Goal: Information Seeking & Learning: Learn about a topic

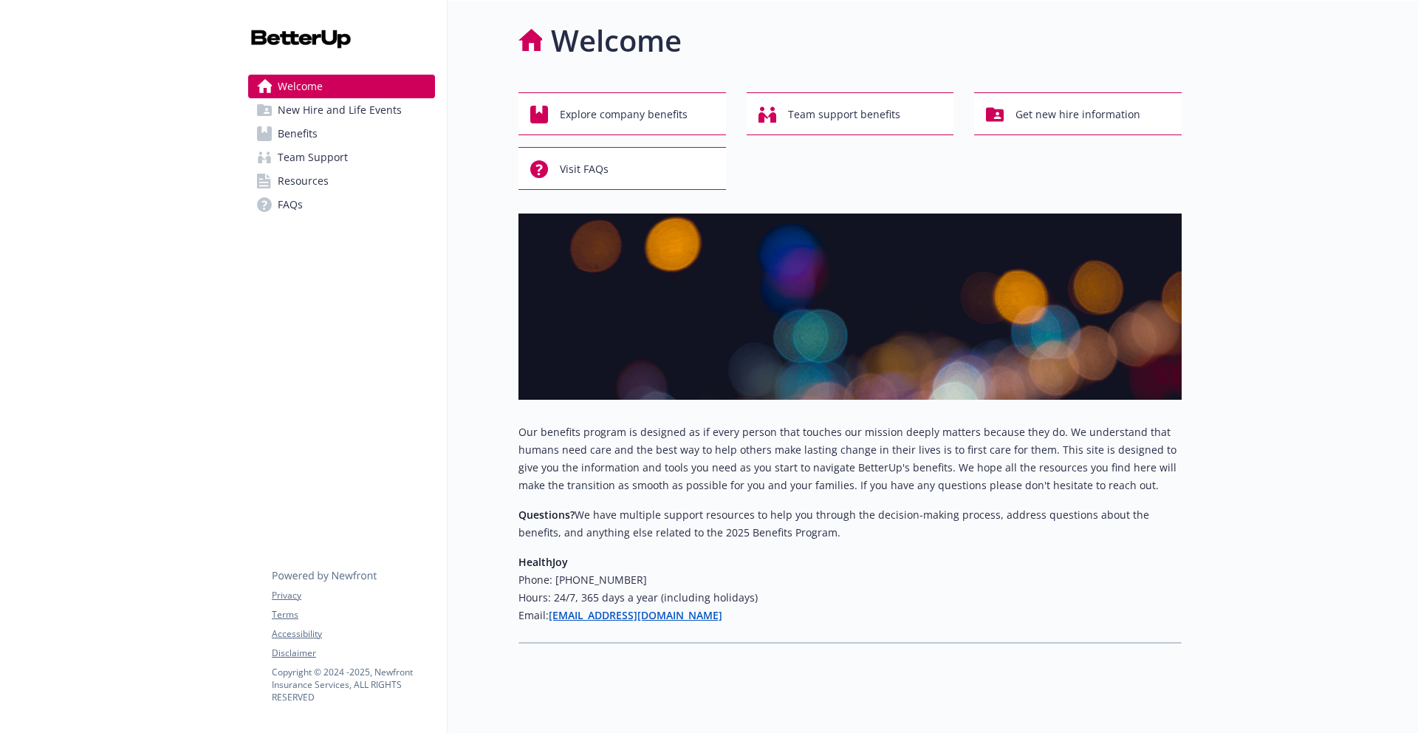
click at [354, 141] on link "Benefits" at bounding box center [341, 134] width 187 height 24
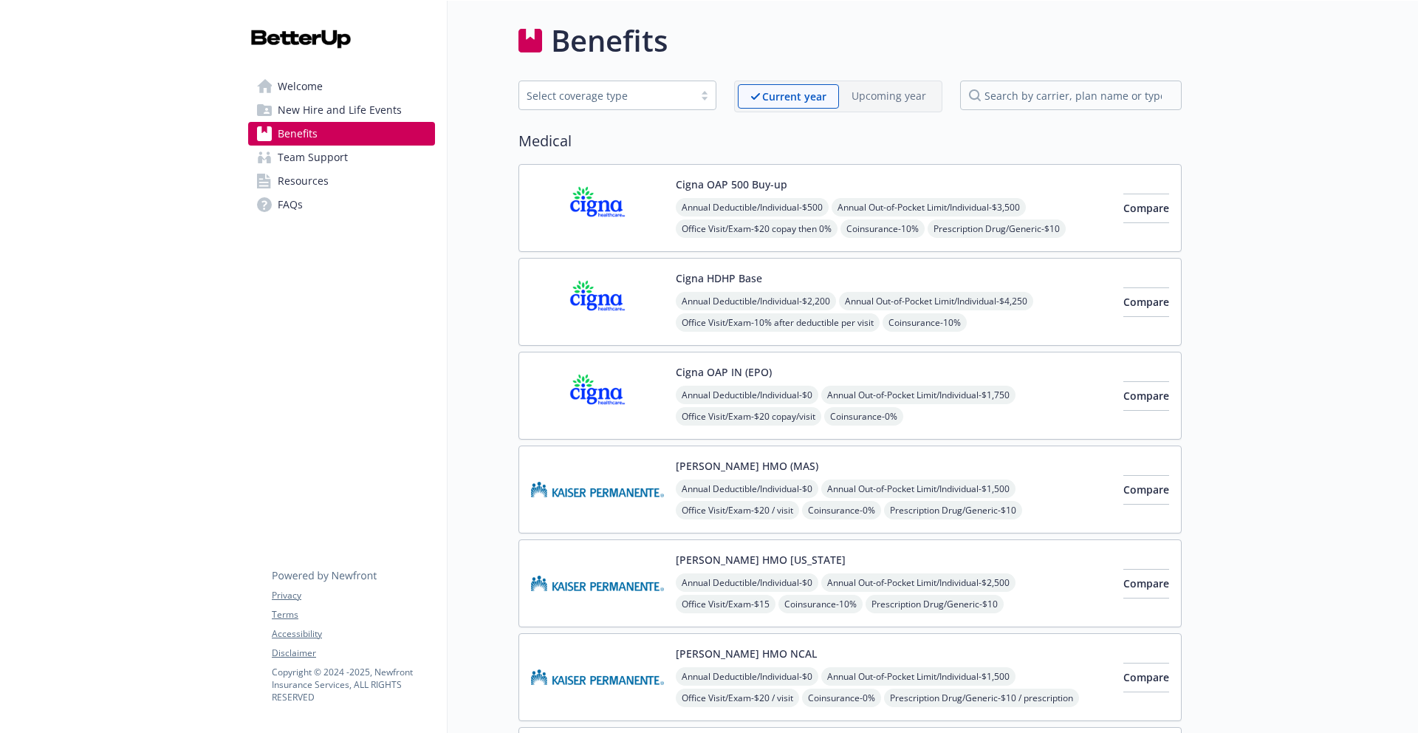
click at [1039, 219] on div "Annual Deductible/Individual - $500 Annual Out-of-Pocket Limit/Individual - $3,…" at bounding box center [894, 239] width 436 height 83
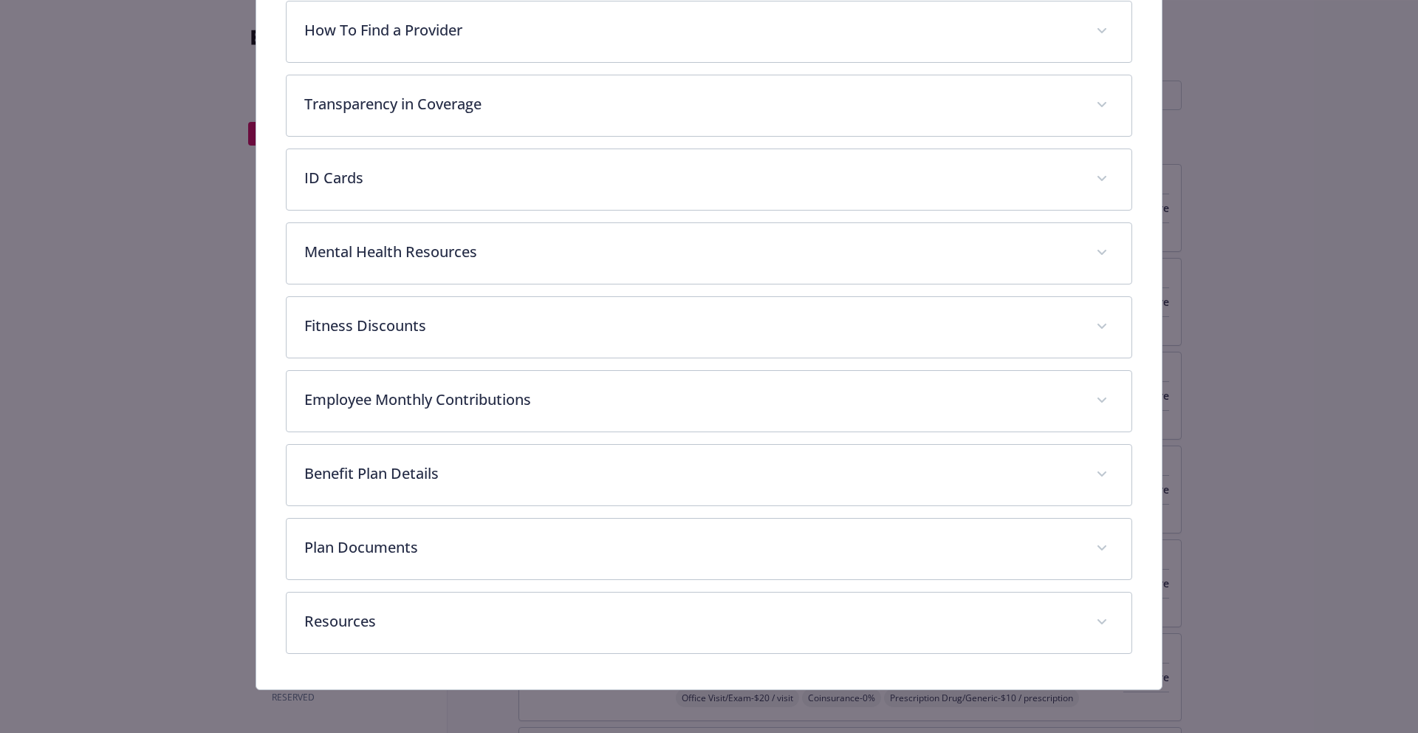
scroll to position [327, 0]
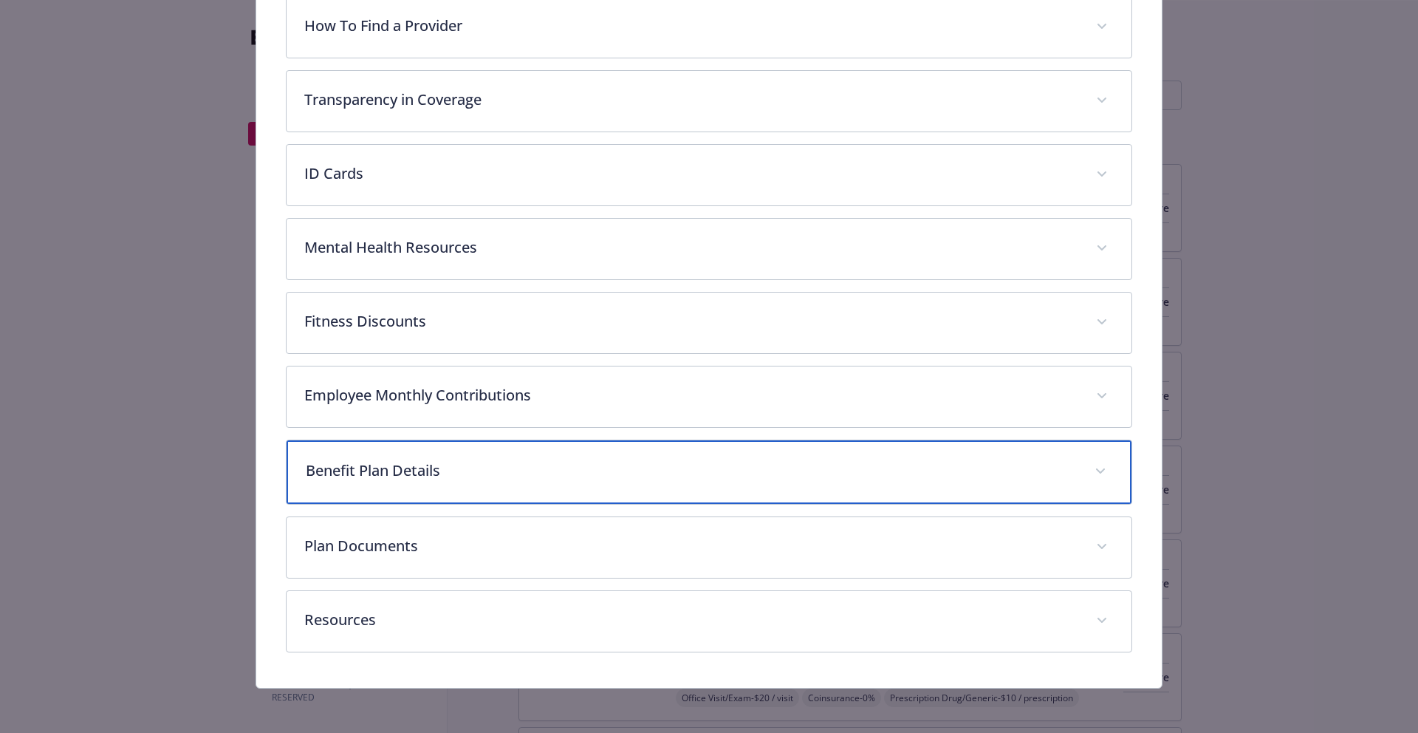
click at [854, 450] on div "Benefit Plan Details" at bounding box center [710, 472] width 846 height 64
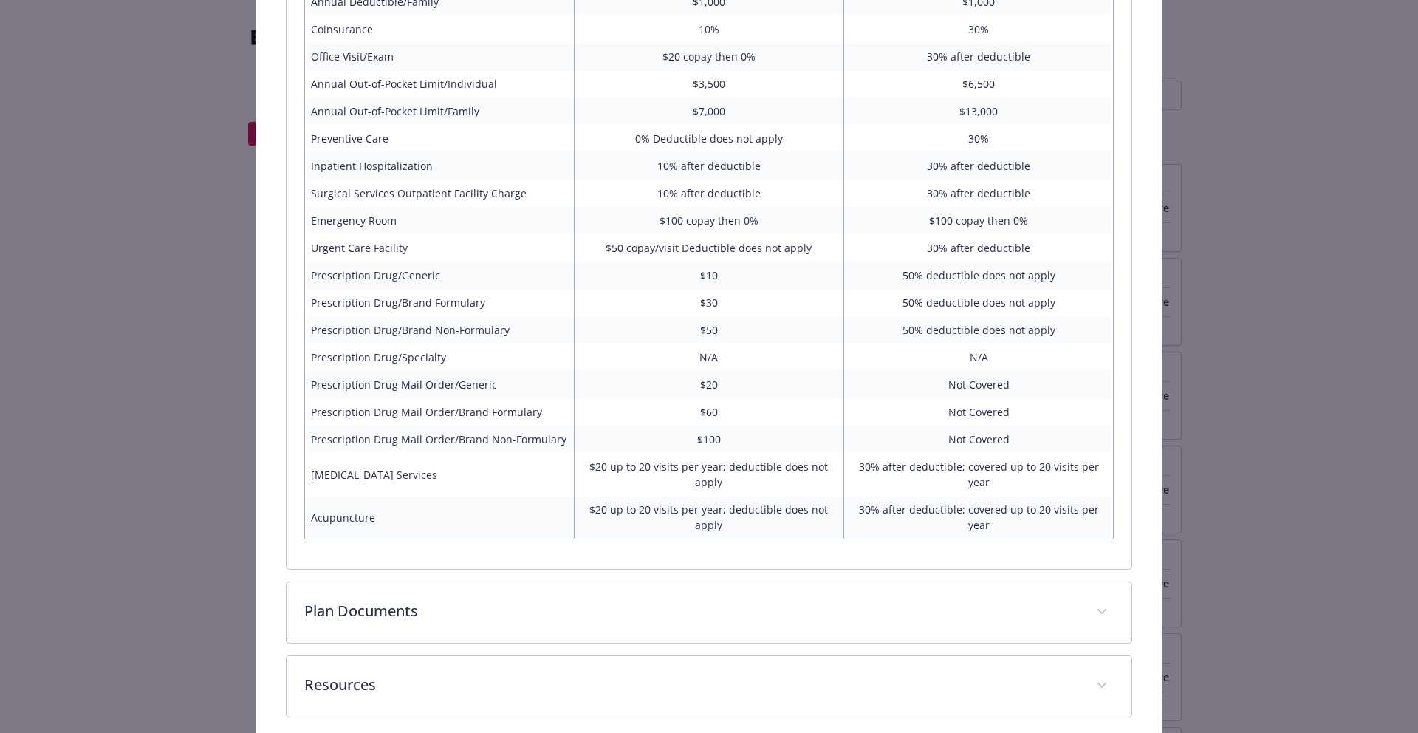
scroll to position [978, 0]
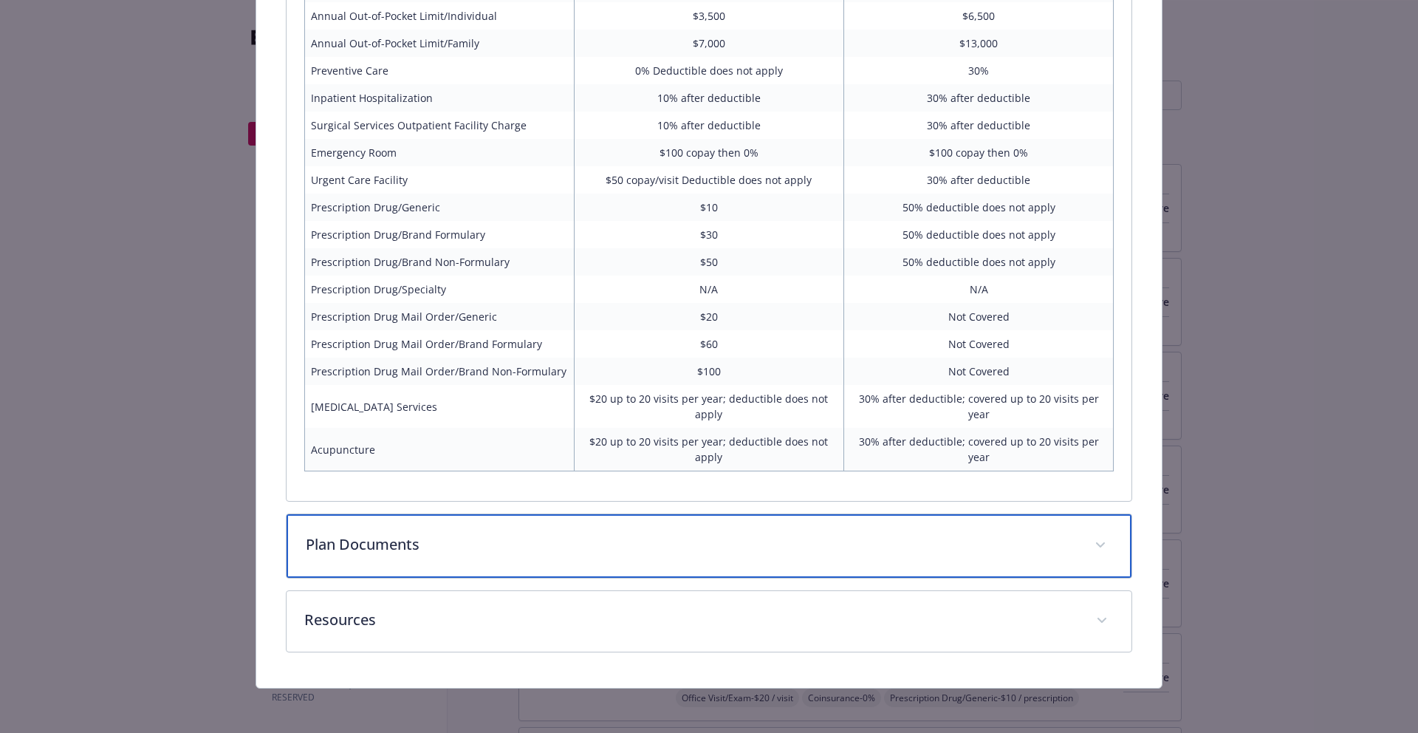
click at [851, 560] on div "Plan Documents" at bounding box center [710, 546] width 846 height 64
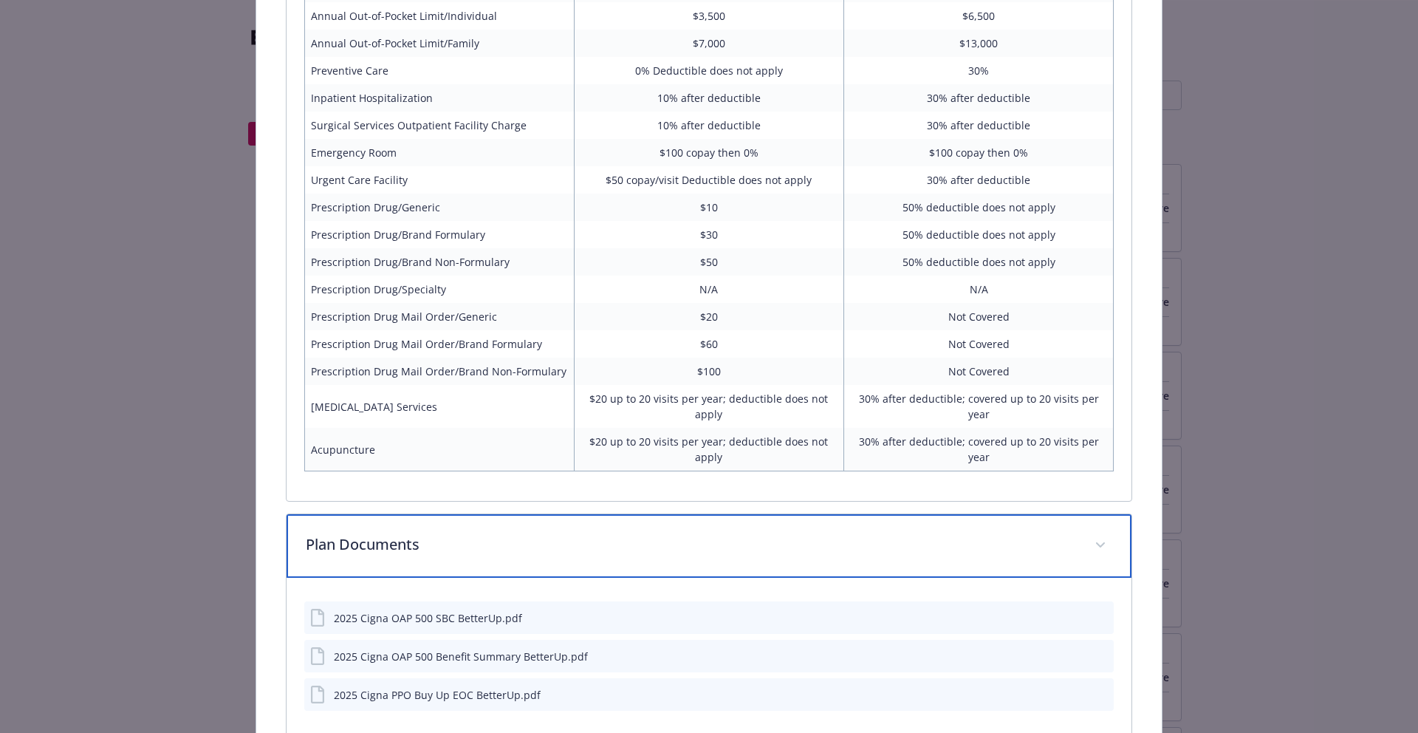
scroll to position [1141, 0]
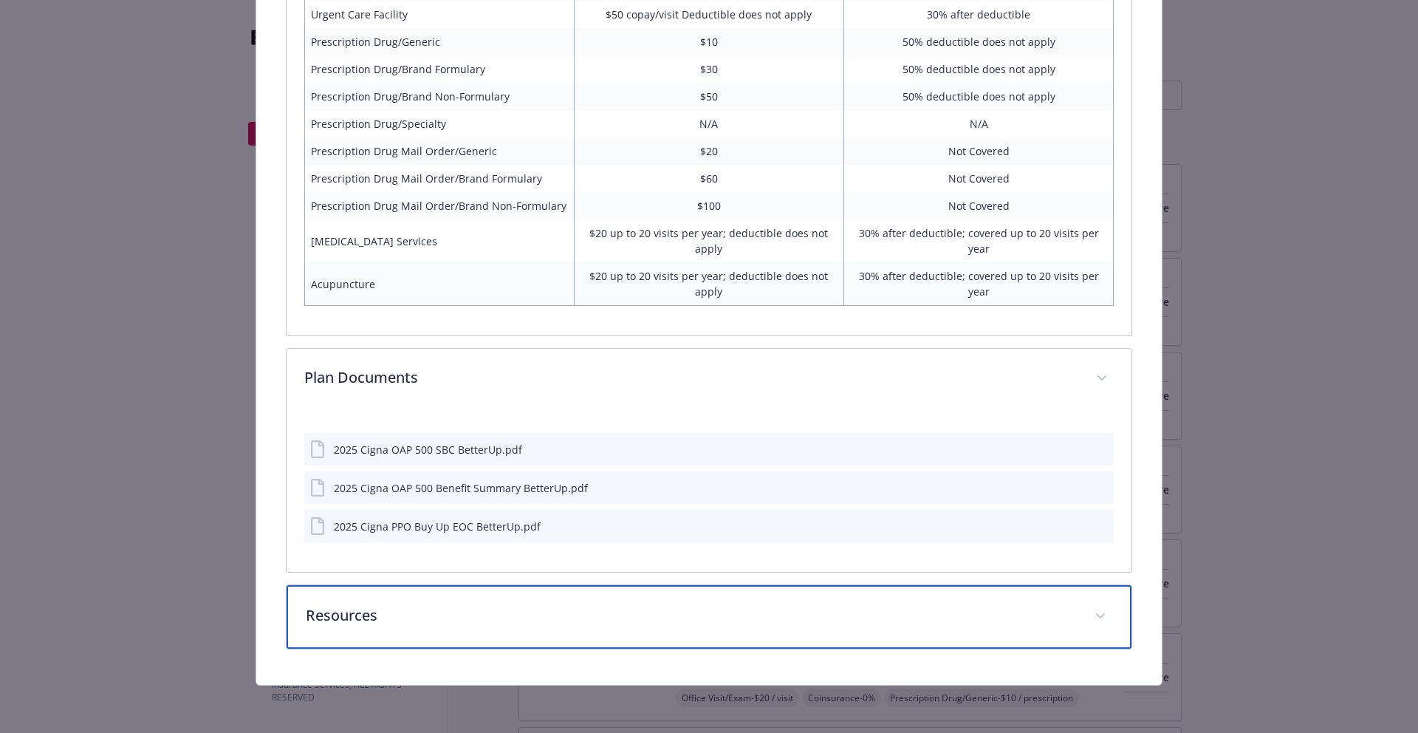
click at [530, 601] on div "Resources" at bounding box center [710, 617] width 846 height 64
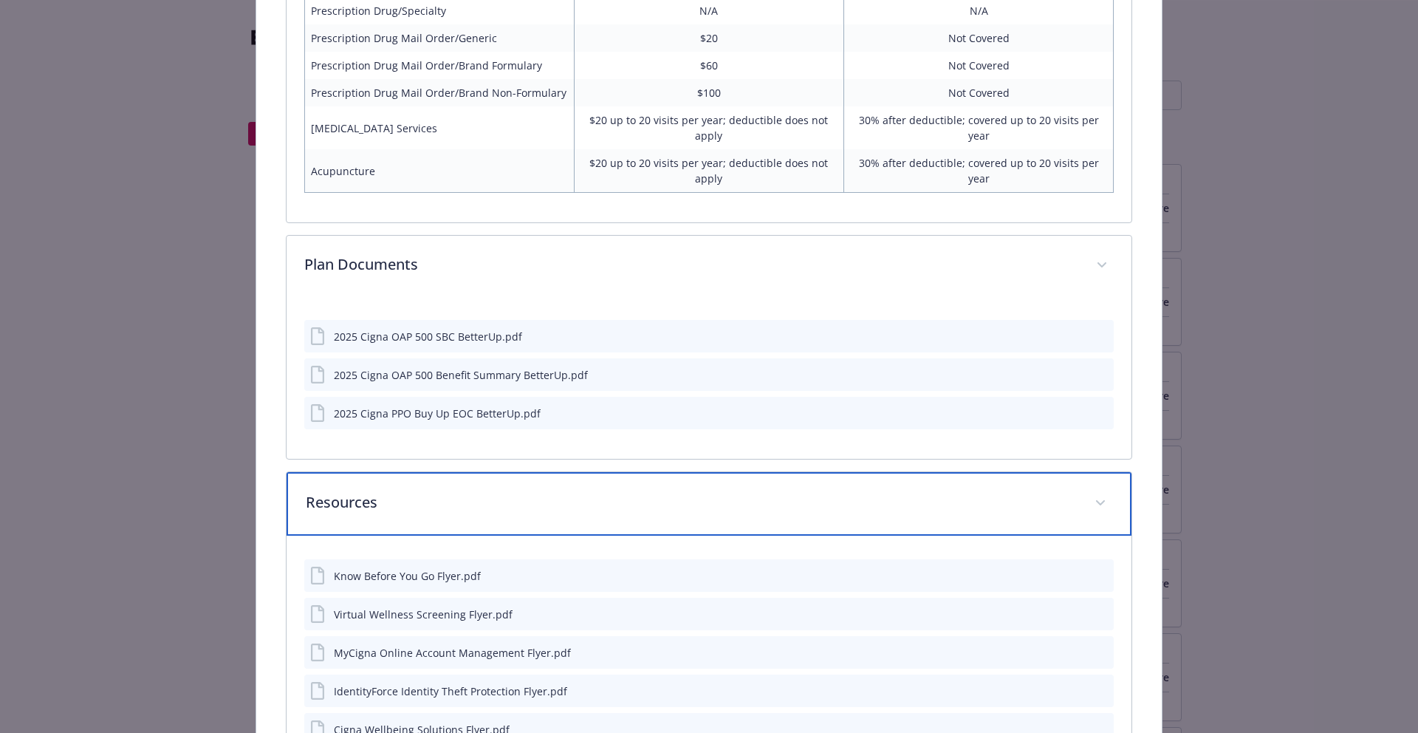
scroll to position [1251, 0]
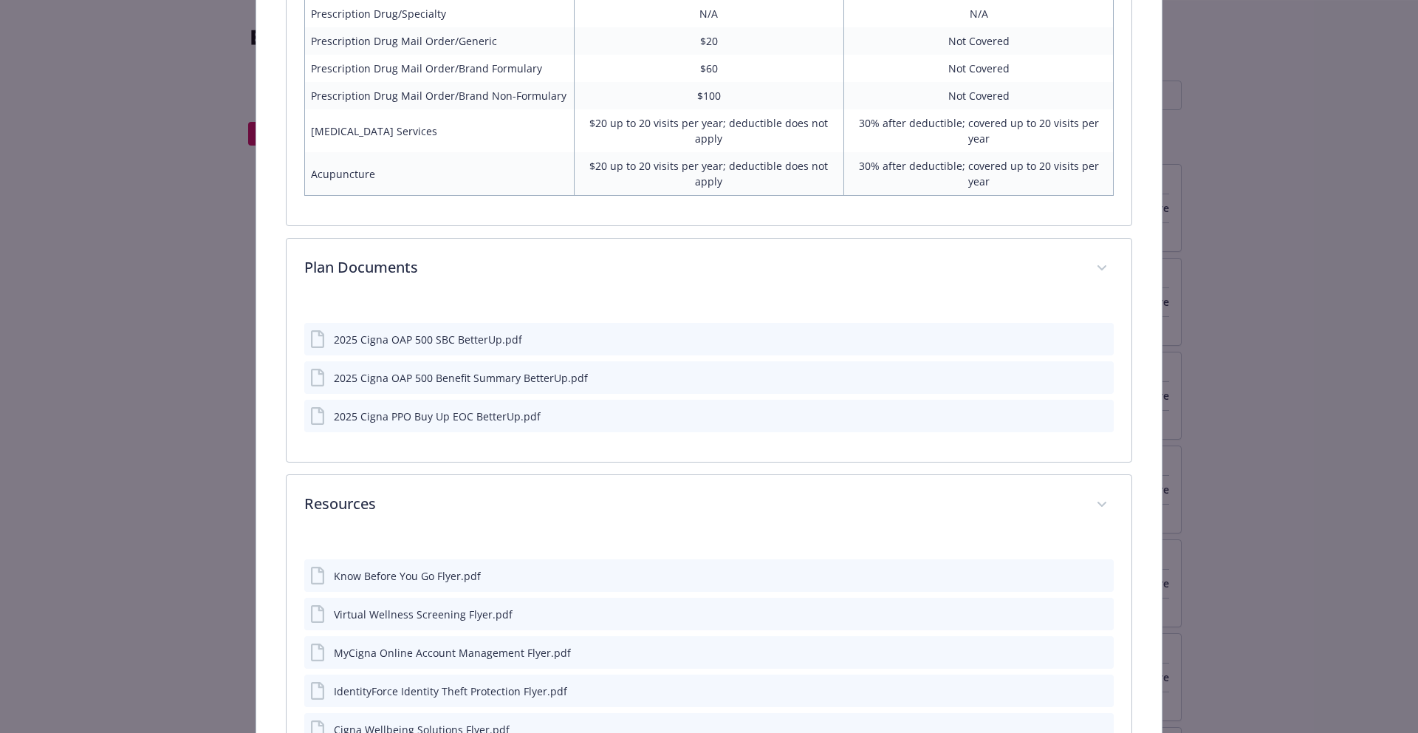
click at [1102, 342] on icon "preview file" at bounding box center [1099, 338] width 13 height 10
click at [1104, 377] on icon "preview file" at bounding box center [1099, 377] width 13 height 10
click at [561, 420] on div "2025 Cigna PPO Buy Up EOC BetterUp.pdf" at bounding box center [709, 416] width 810 height 33
click at [1098, 414] on icon "preview file" at bounding box center [1099, 415] width 13 height 10
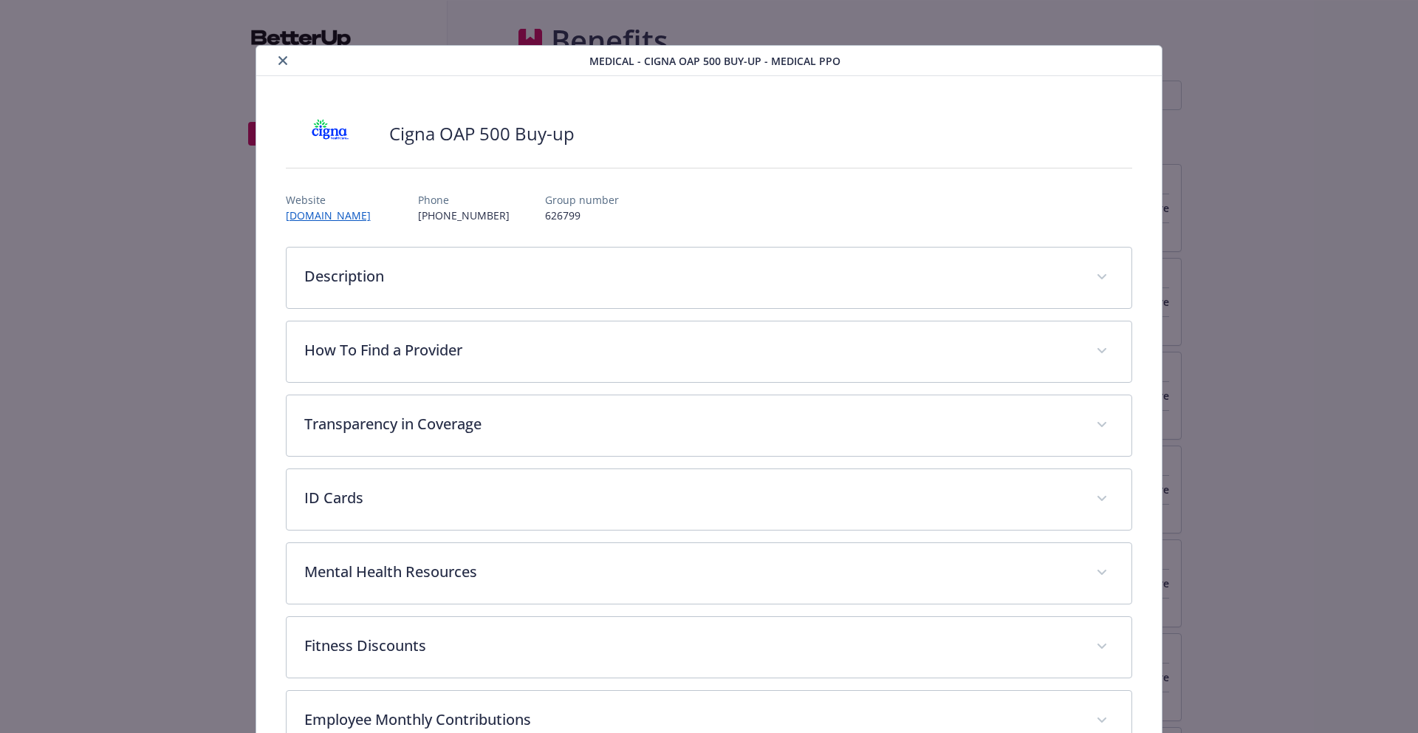
scroll to position [0, 0]
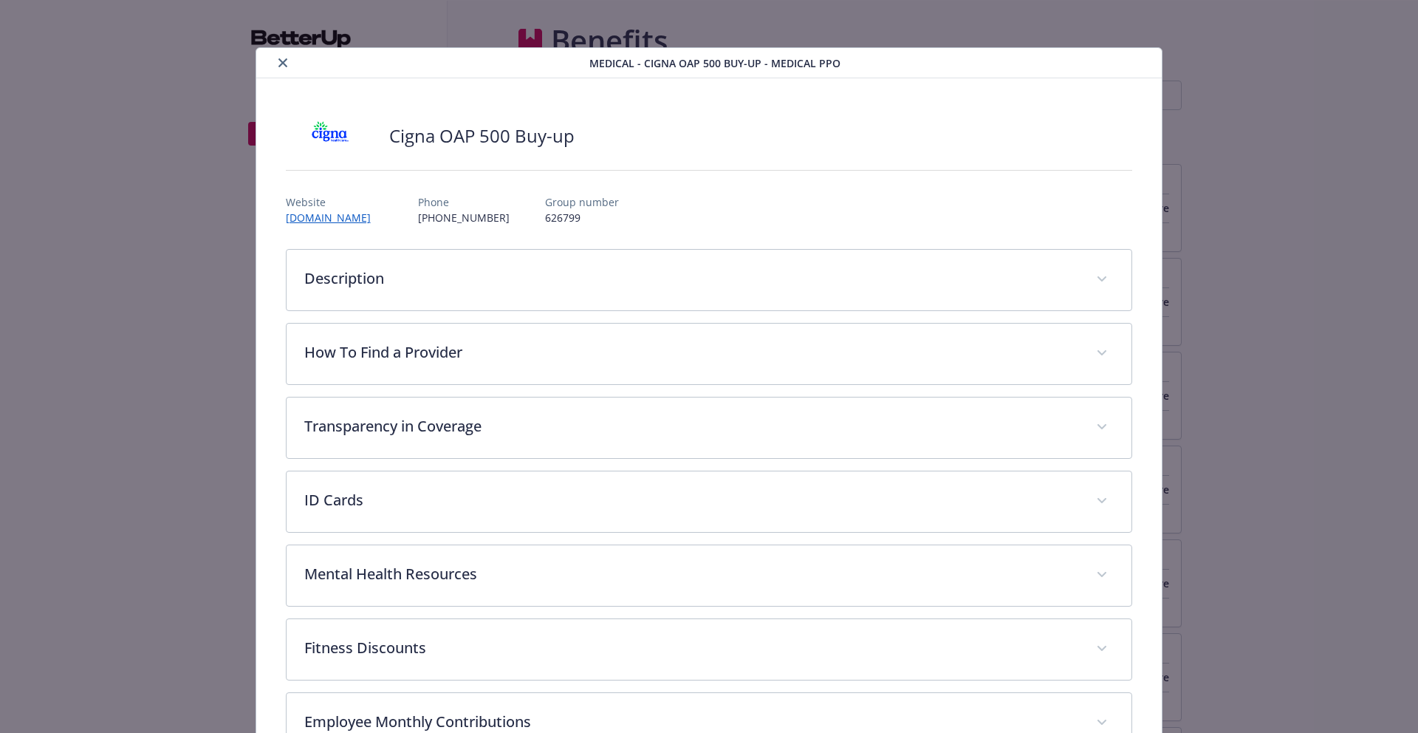
click at [284, 62] on icon "close" at bounding box center [282, 62] width 9 height 9
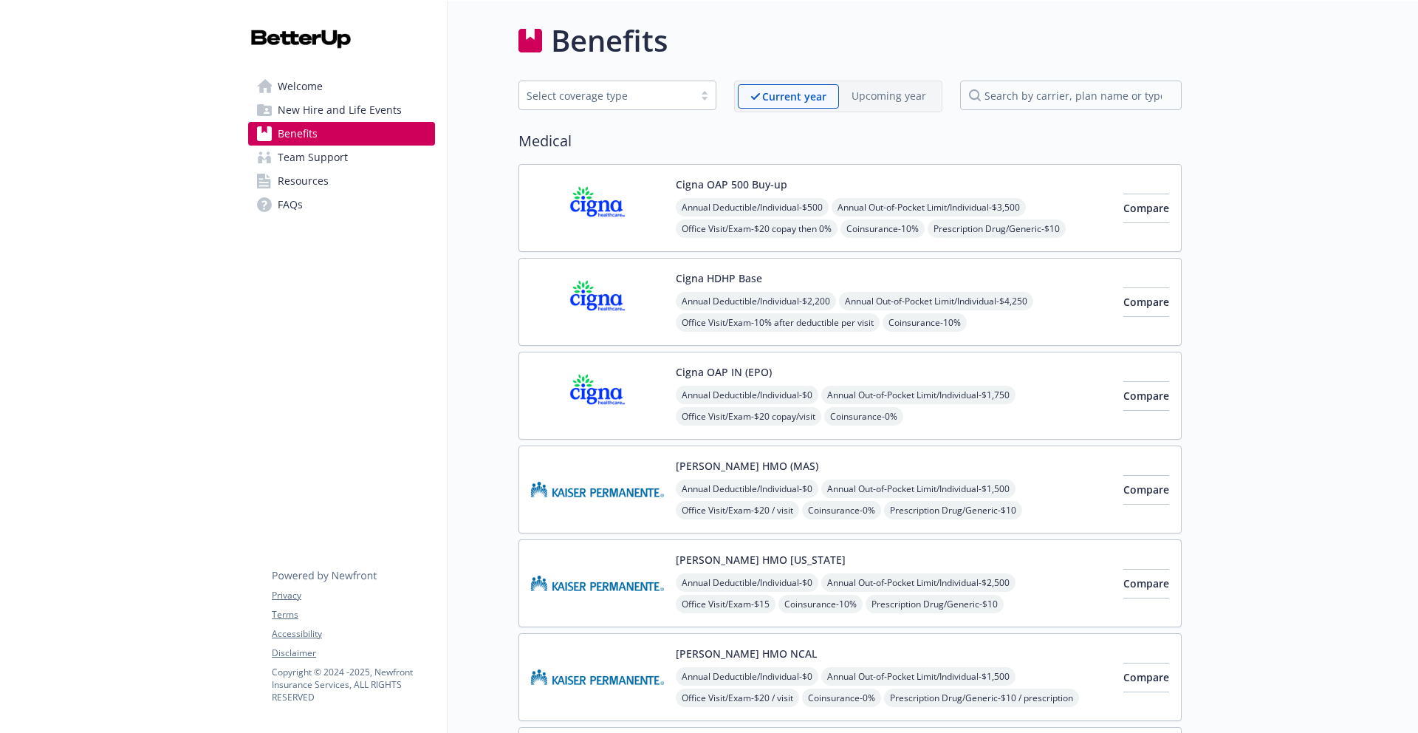
click at [293, 202] on span "FAQs" at bounding box center [290, 205] width 25 height 24
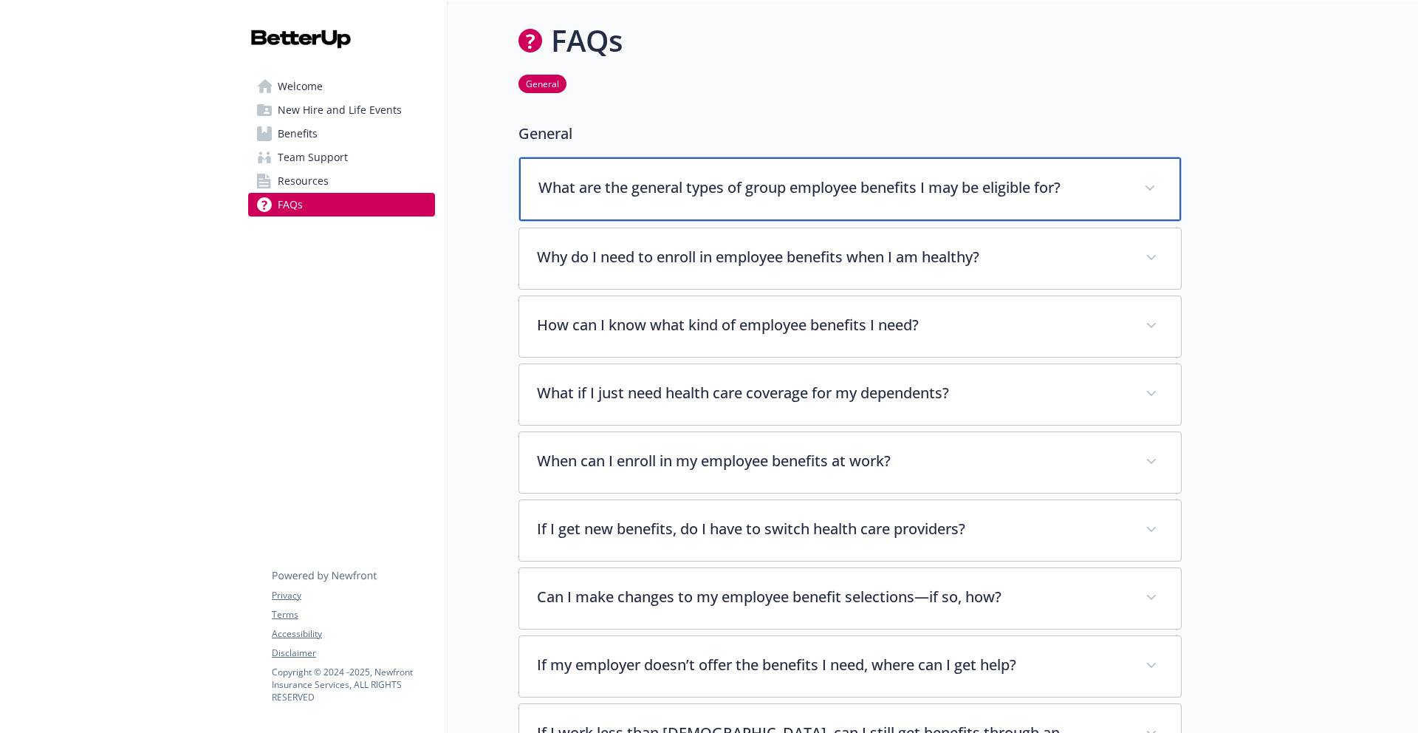
click at [718, 192] on p "What are the general types of group employee benefits I may be eligible for?" at bounding box center [833, 188] width 588 height 22
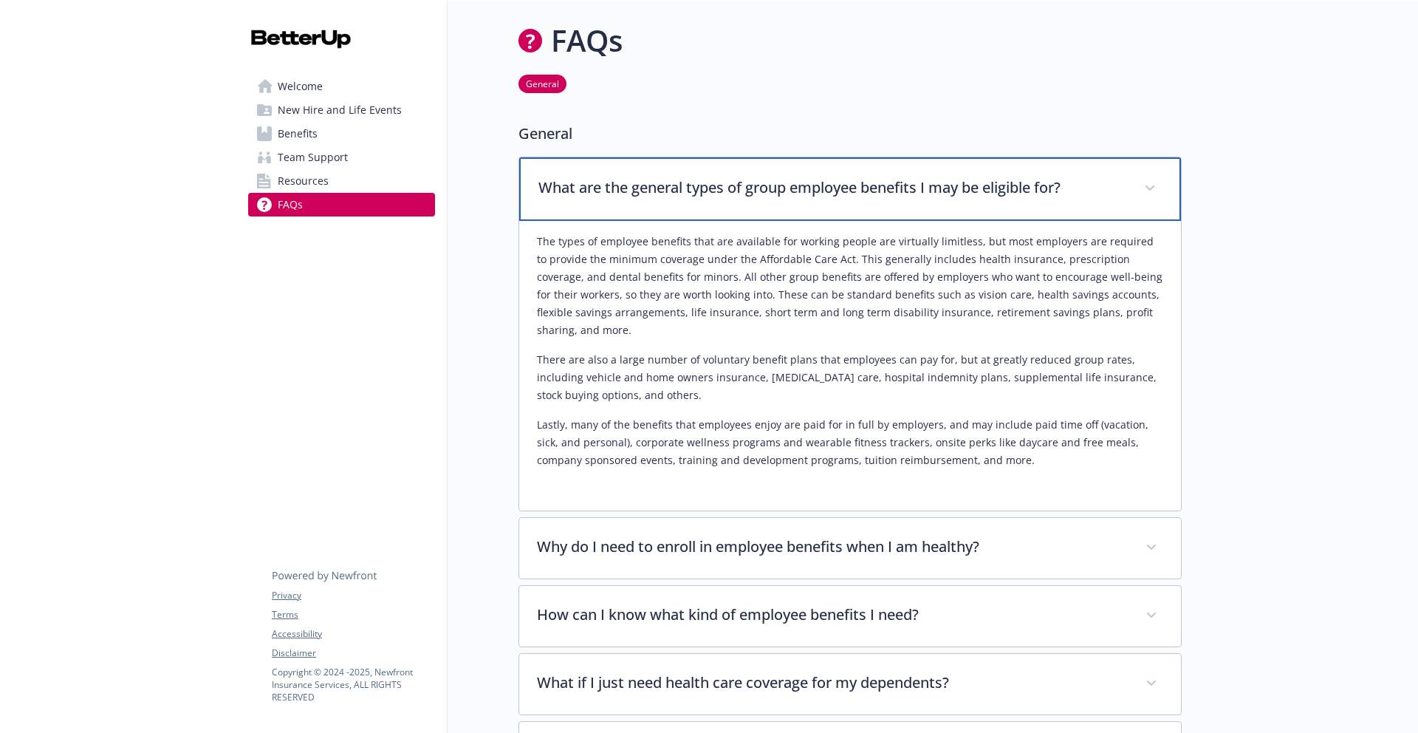
click at [717, 192] on p "What are the general types of group employee benefits I may be eligible for?" at bounding box center [833, 188] width 588 height 22
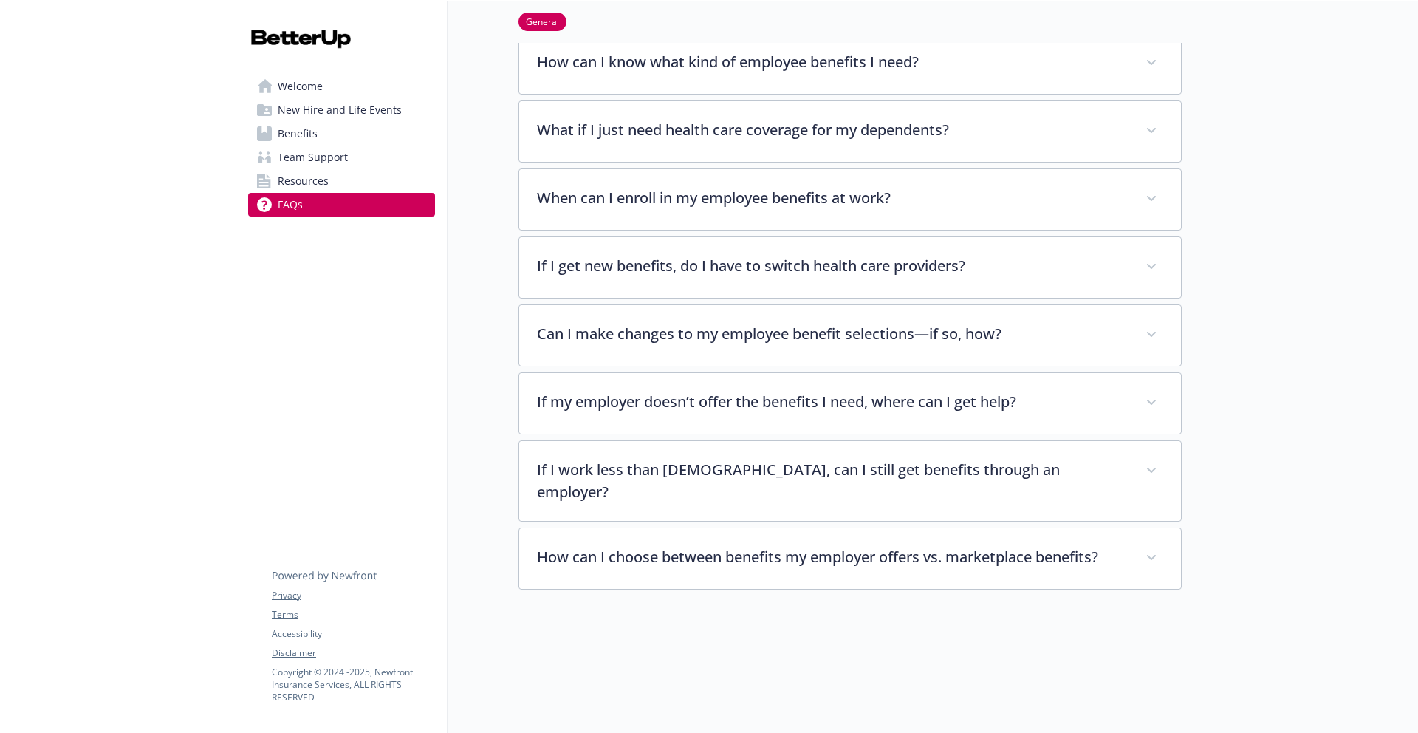
scroll to position [270, 0]
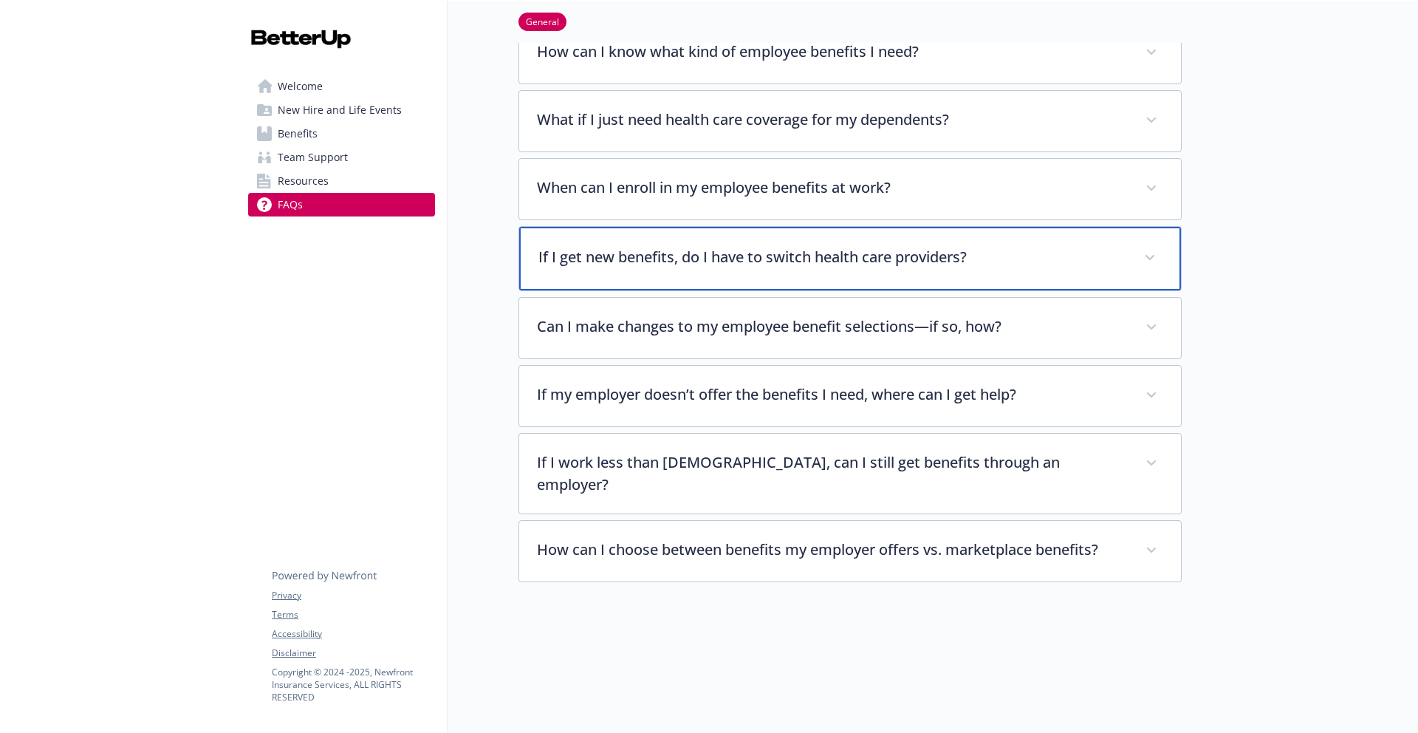
click at [869, 267] on p "If I get new benefits, do I have to switch health care providers?" at bounding box center [833, 257] width 588 height 22
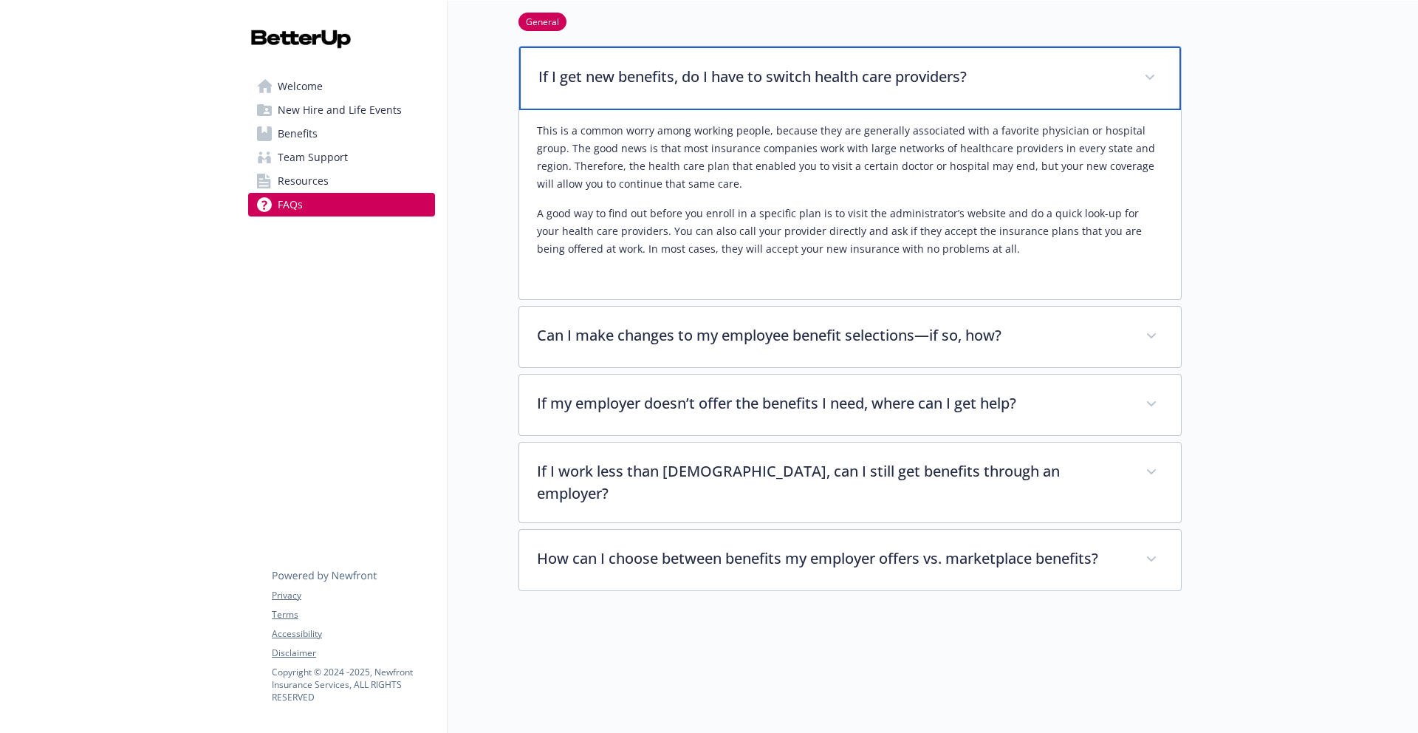
scroll to position [452, 0]
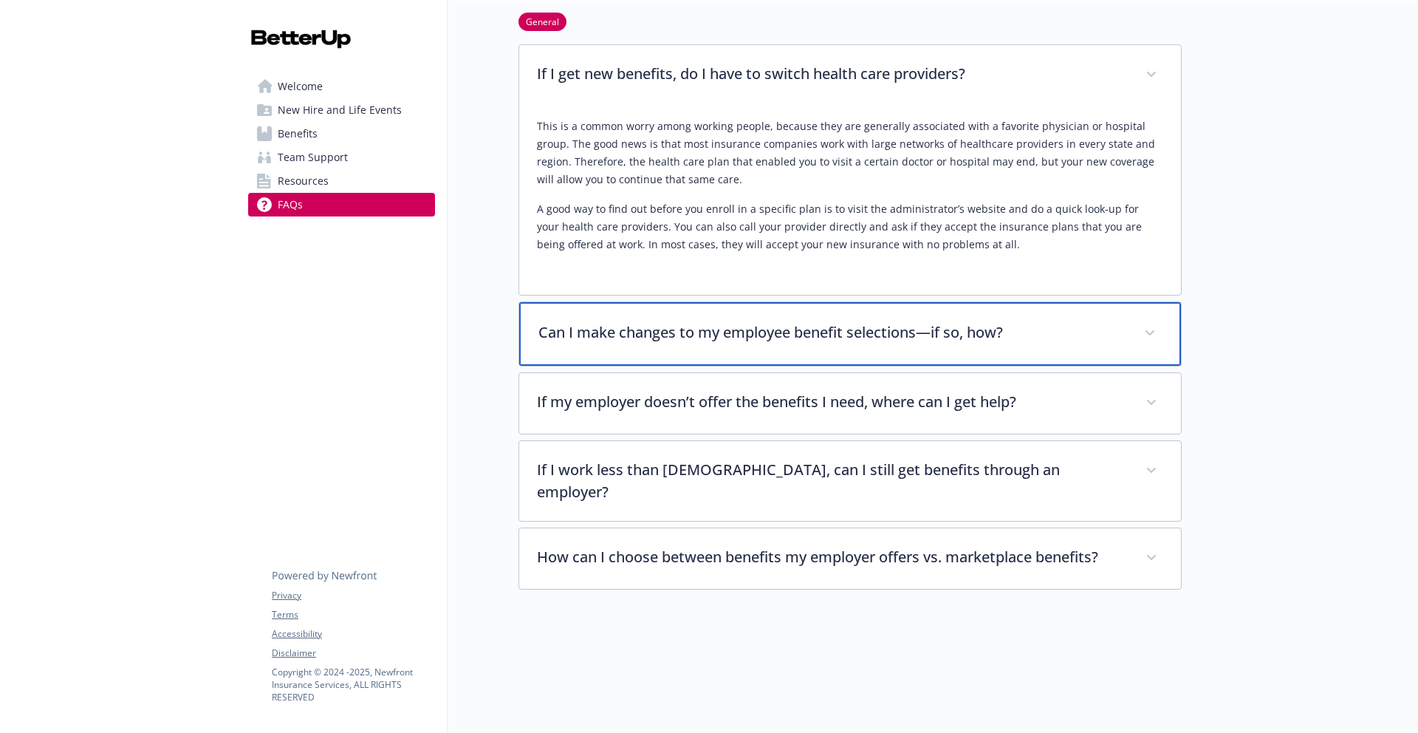
click at [888, 317] on div "Can I make changes to my employee benefit selections—if so, how?" at bounding box center [850, 334] width 662 height 64
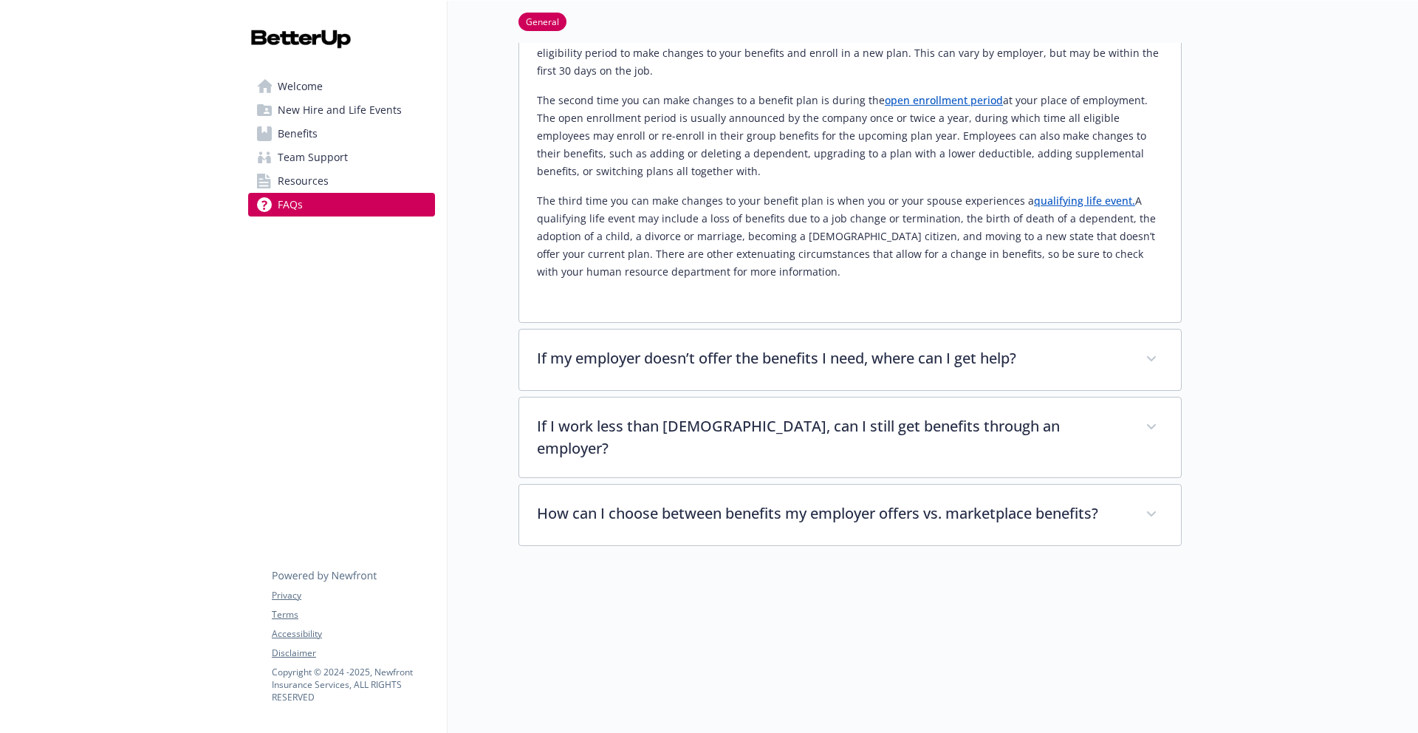
scroll to position [832, 0]
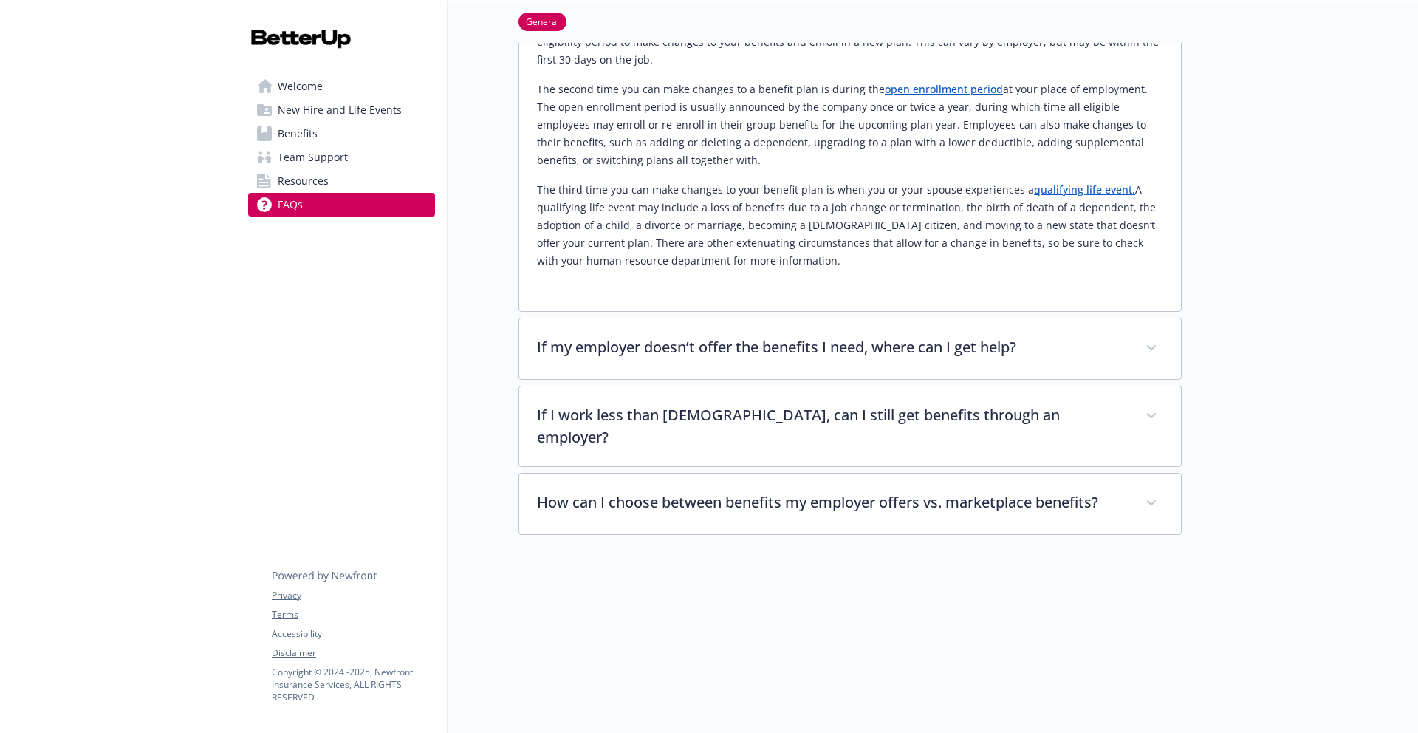
click at [292, 185] on span "Resources" at bounding box center [303, 181] width 51 height 24
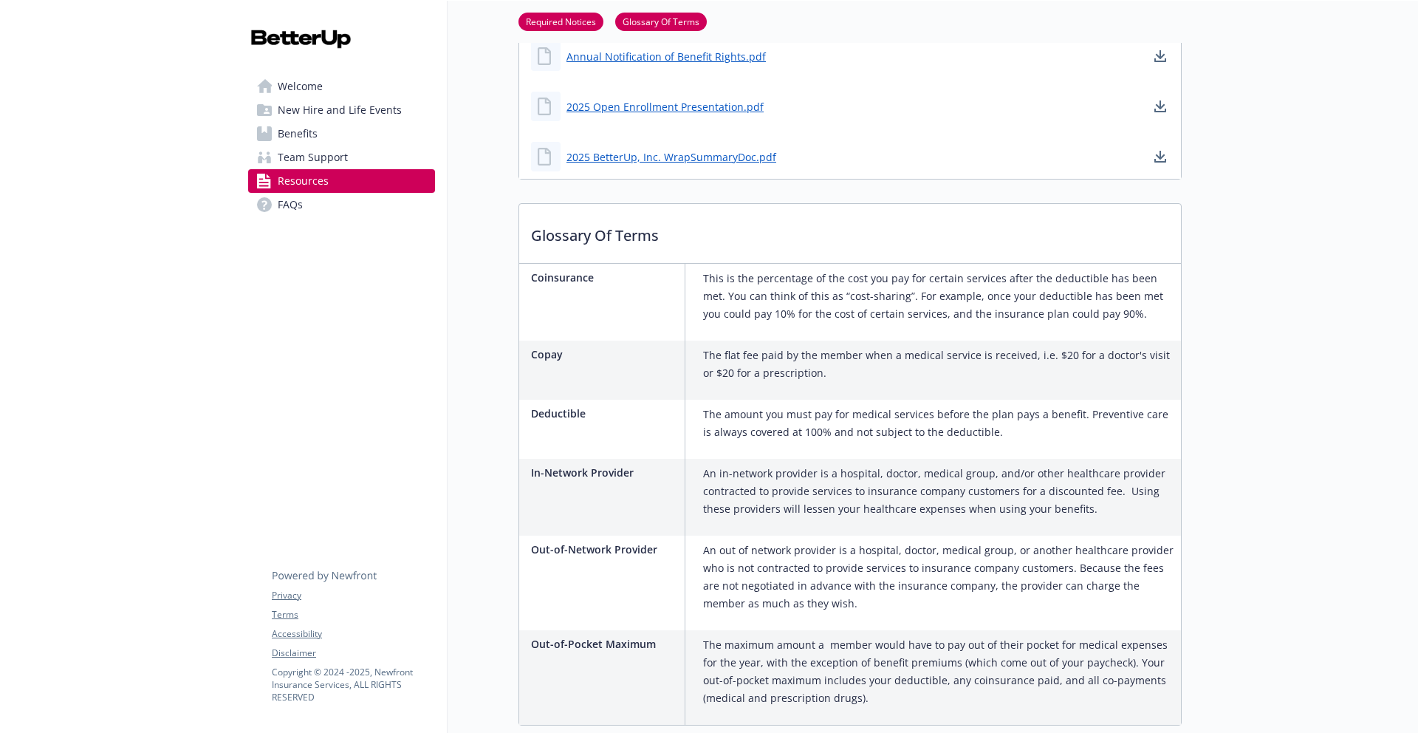
scroll to position [1296, 0]
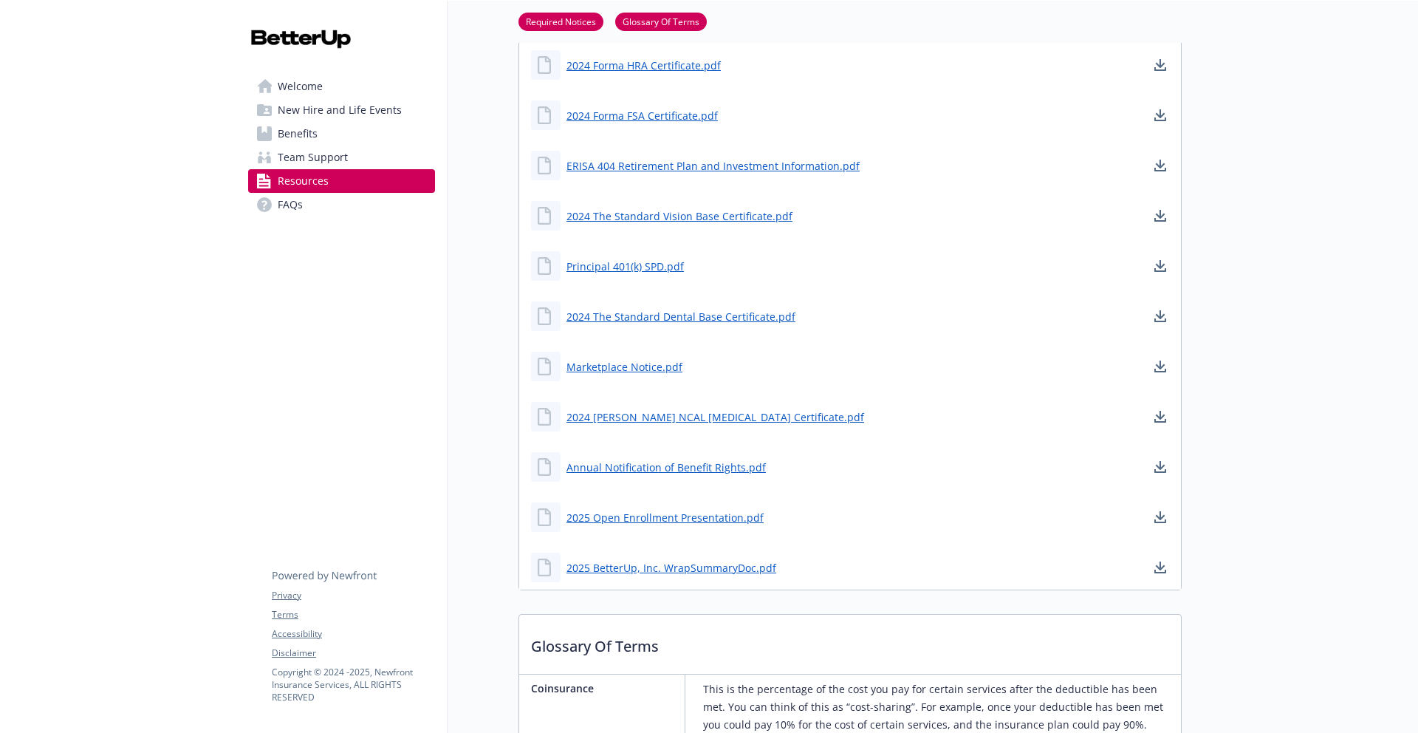
click at [341, 158] on span "Team Support" at bounding box center [313, 158] width 70 height 24
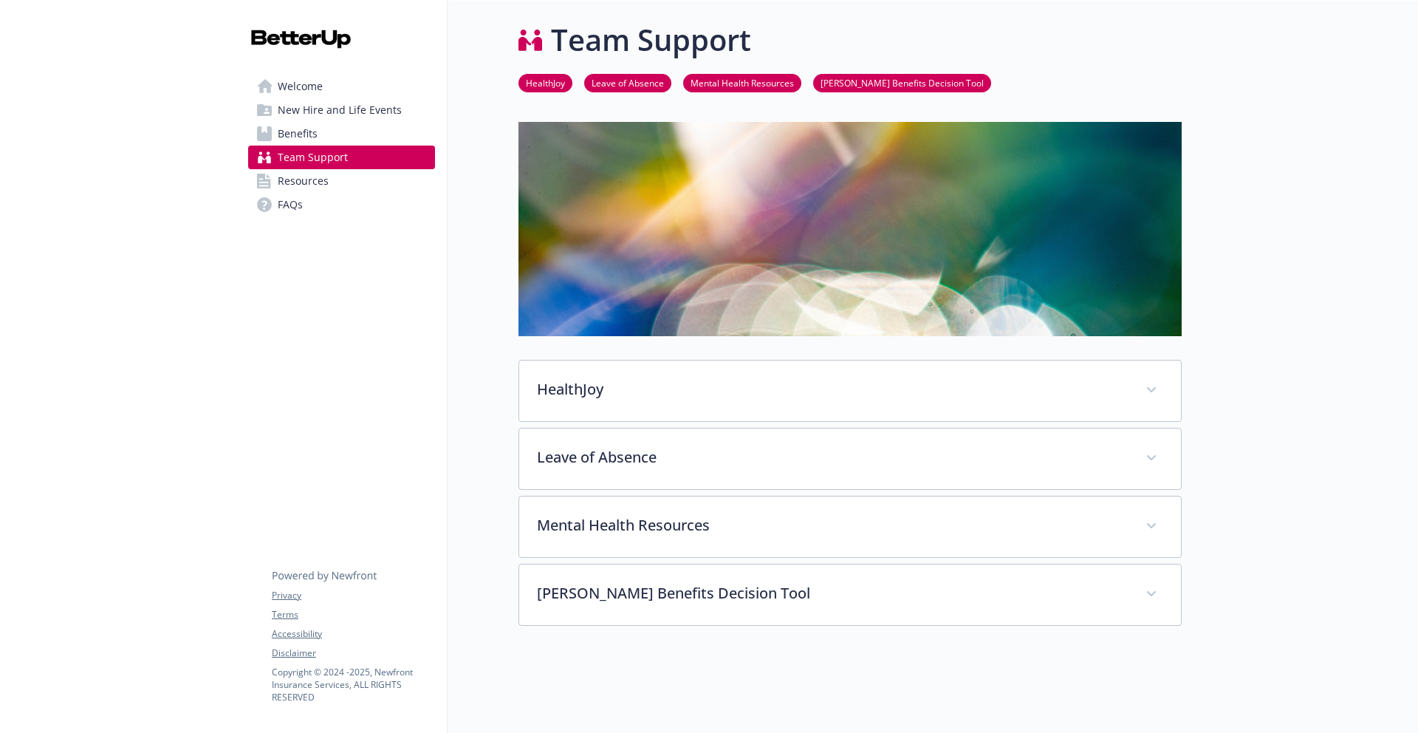
scroll to position [185, 0]
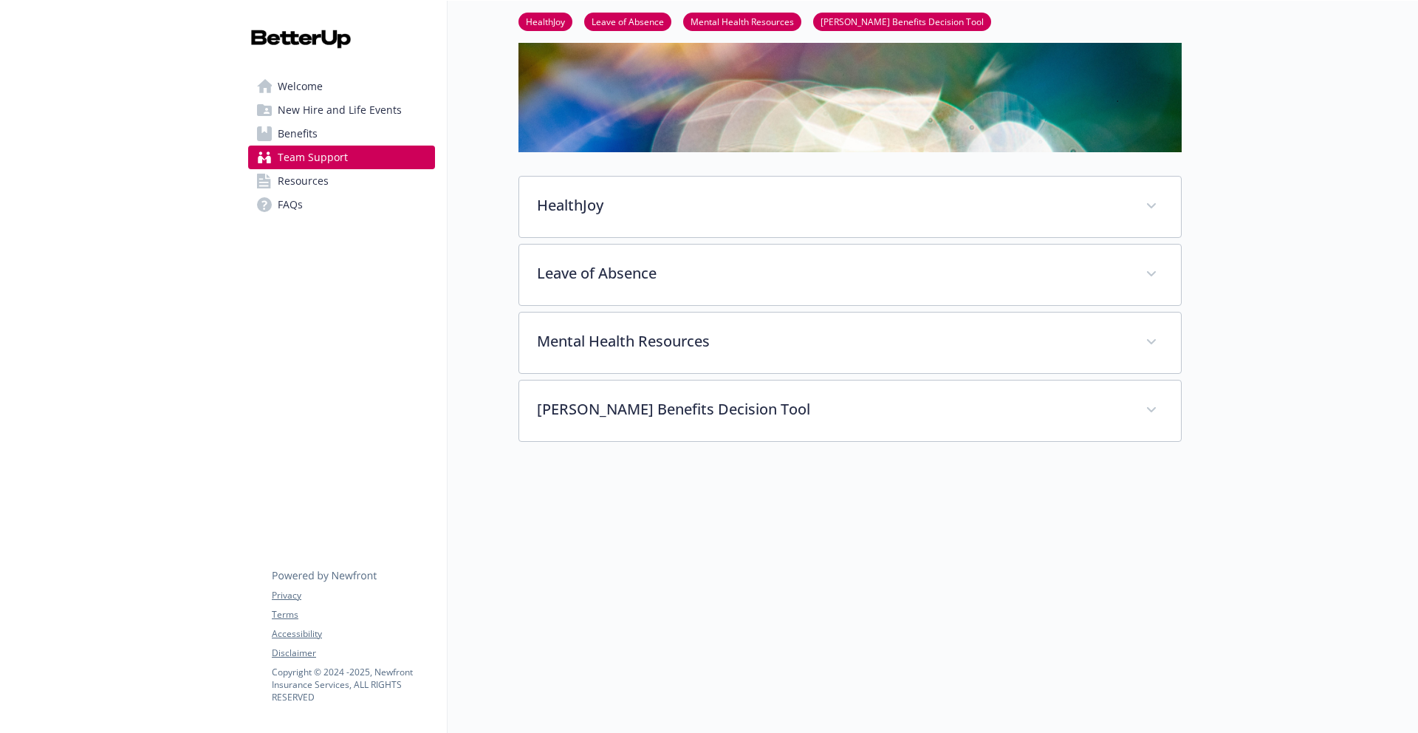
click at [346, 137] on link "Benefits" at bounding box center [341, 134] width 187 height 24
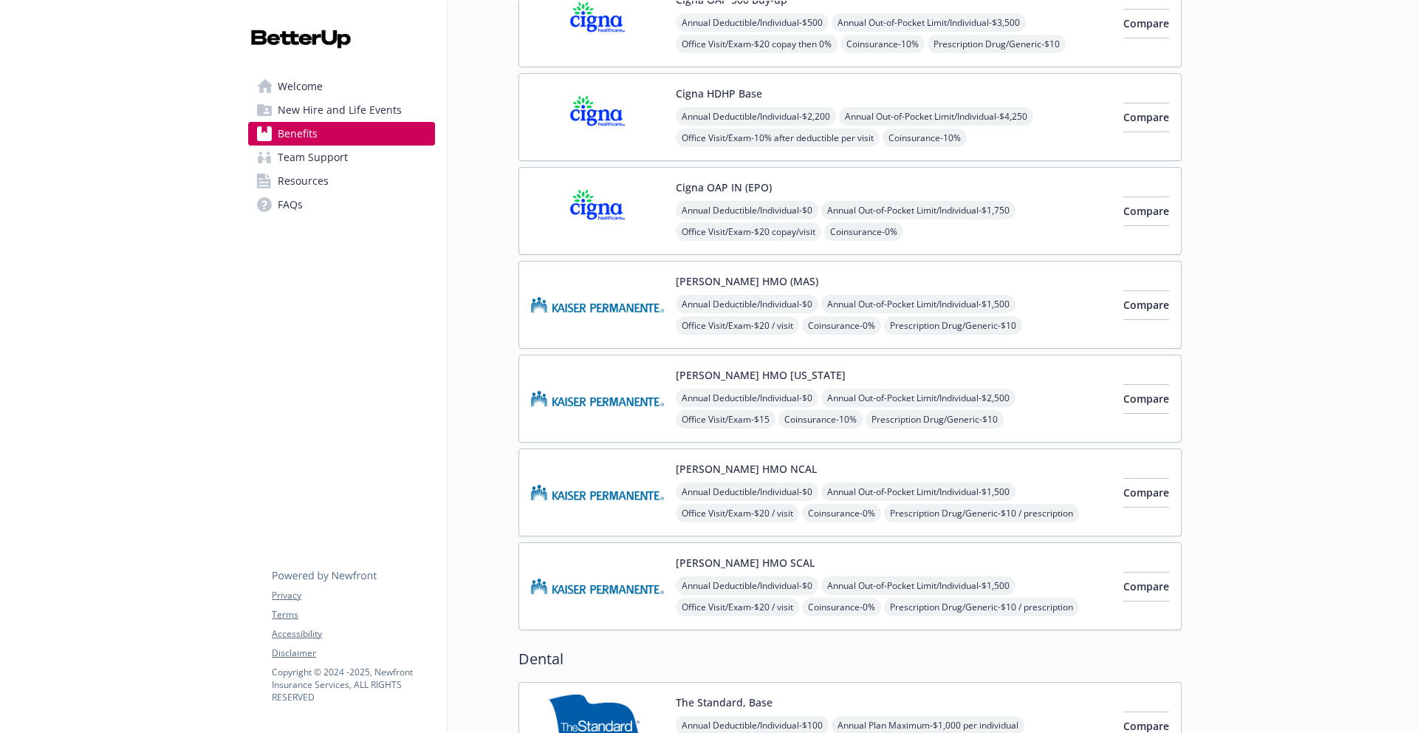
click at [353, 116] on span "New Hire and Life Events" at bounding box center [340, 110] width 124 height 24
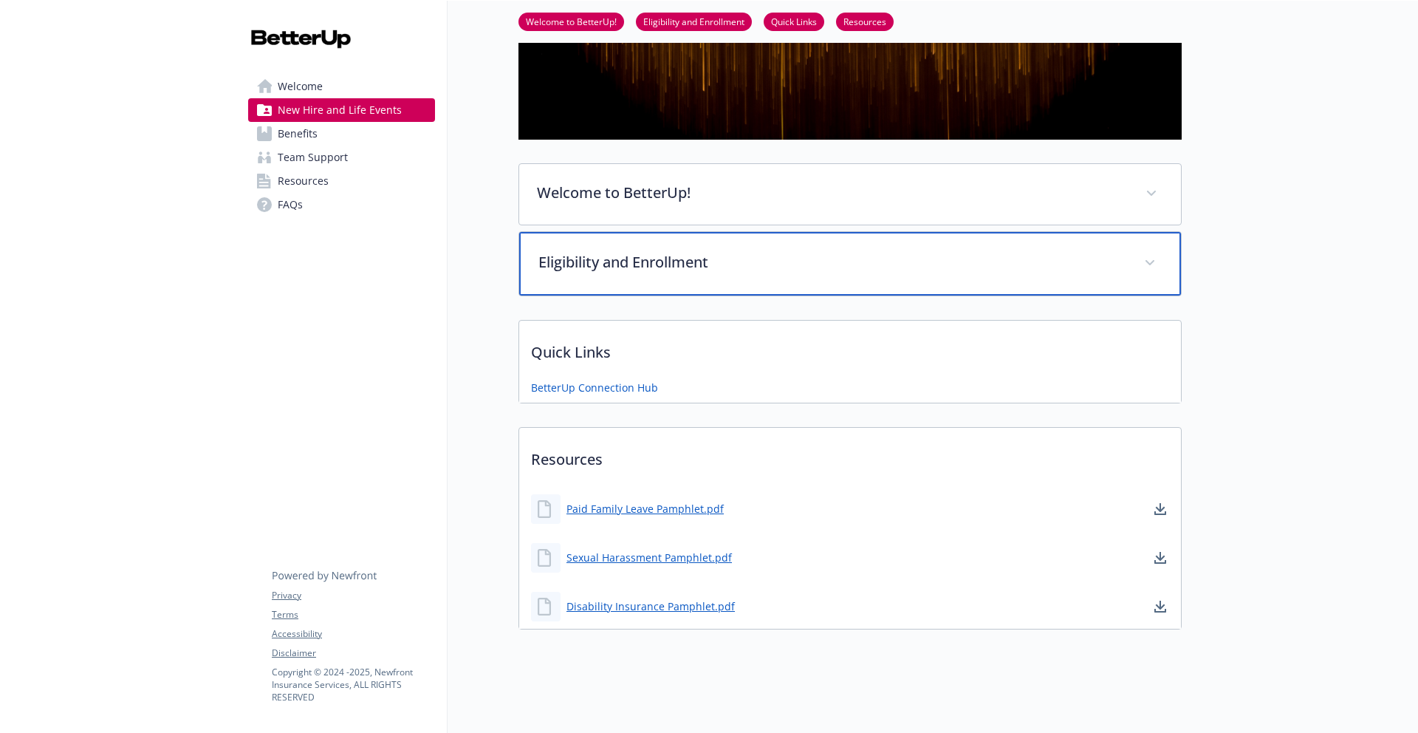
scroll to position [182, 0]
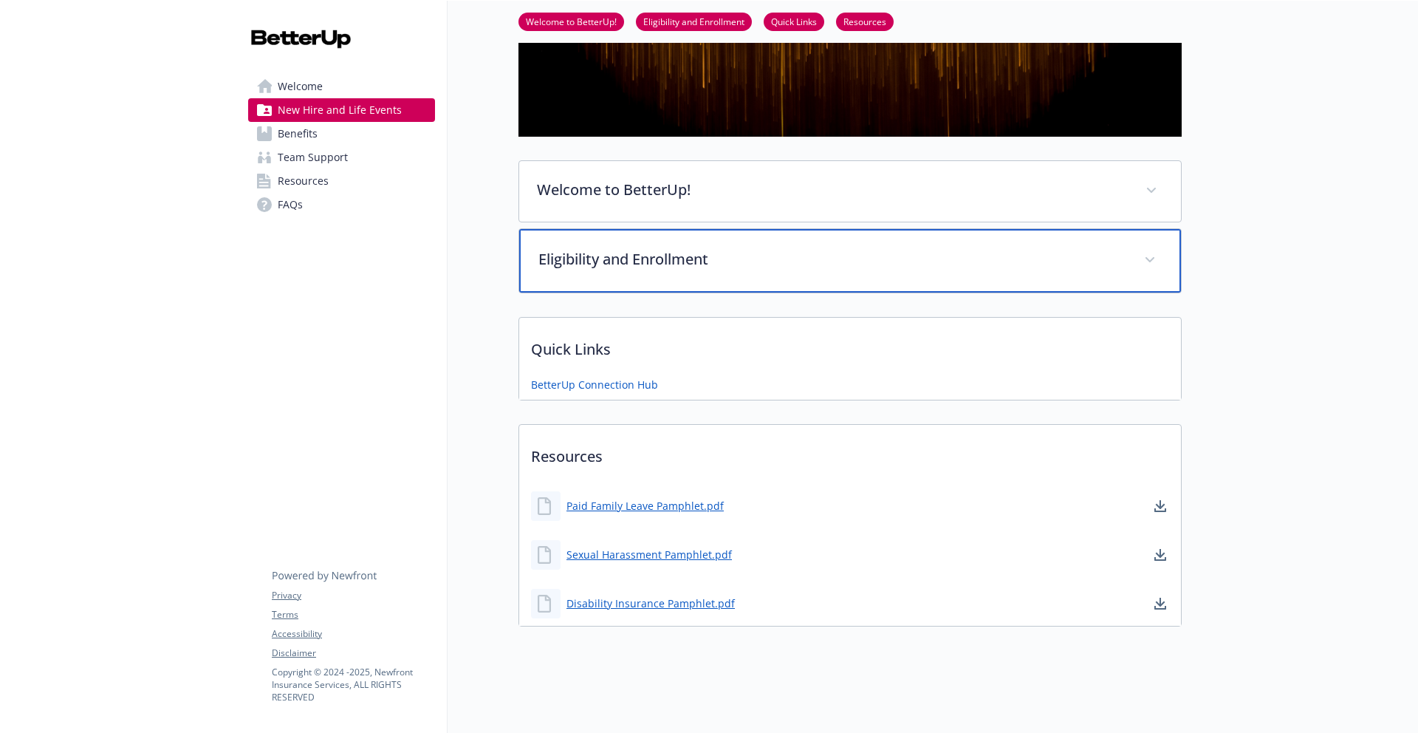
click at [590, 267] on p "Eligibility and Enrollment" at bounding box center [833, 259] width 588 height 22
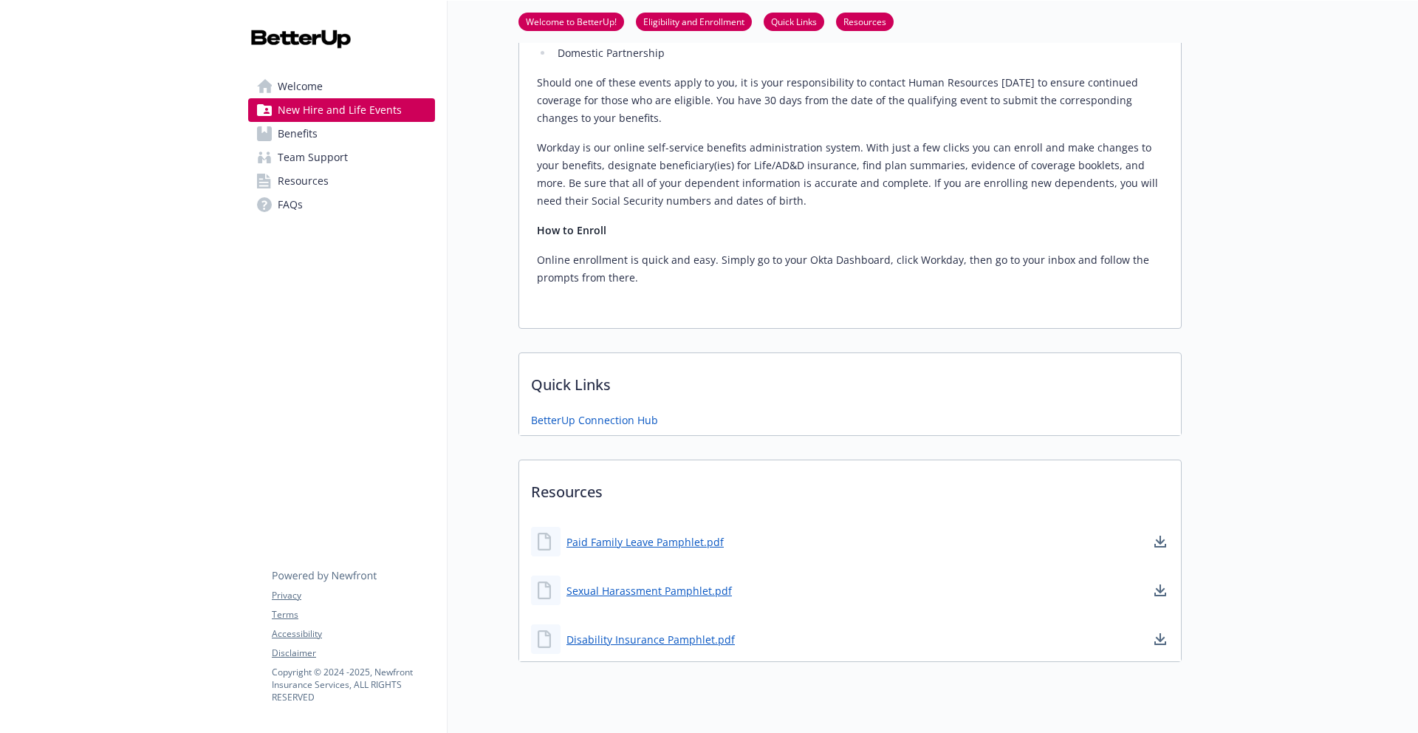
scroll to position [0, 0]
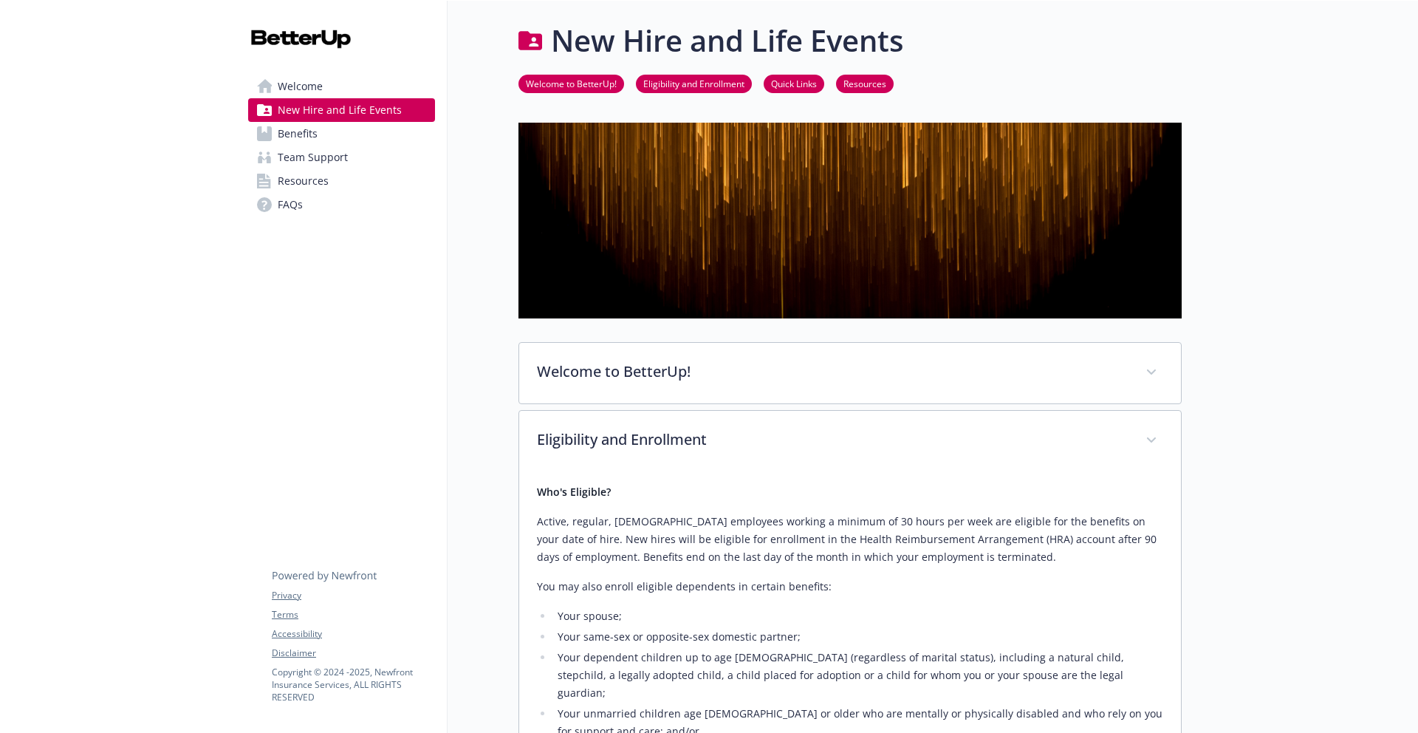
click at [332, 131] on link "Benefits" at bounding box center [341, 134] width 187 height 24
